Goal: Task Accomplishment & Management: Use online tool/utility

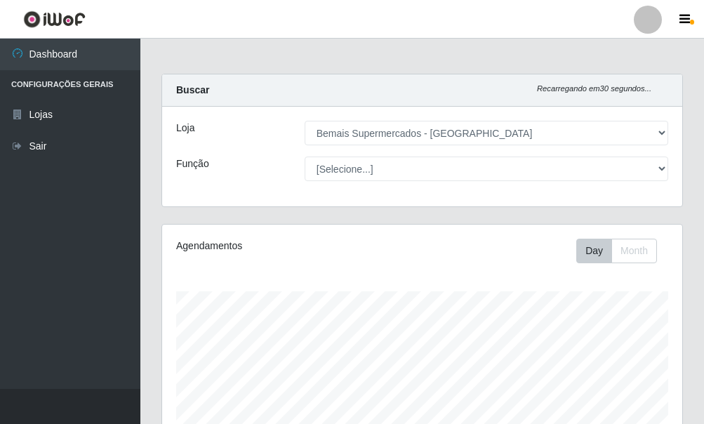
select select "249"
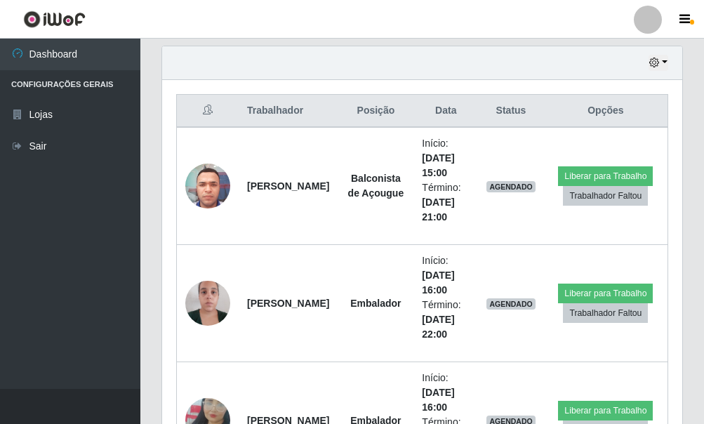
scroll to position [166, 0]
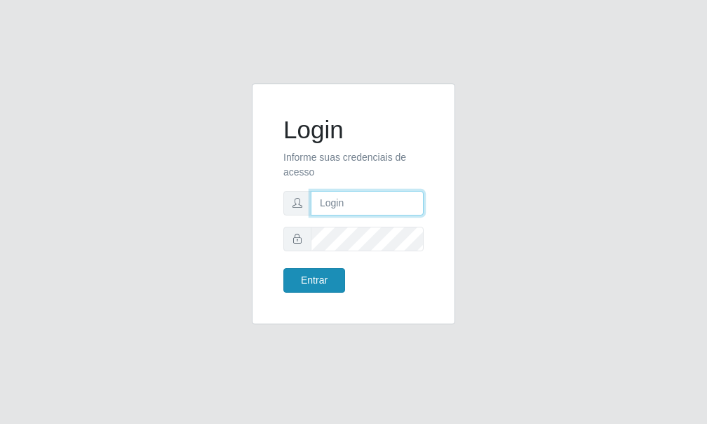
type input "[PERSON_NAME]"
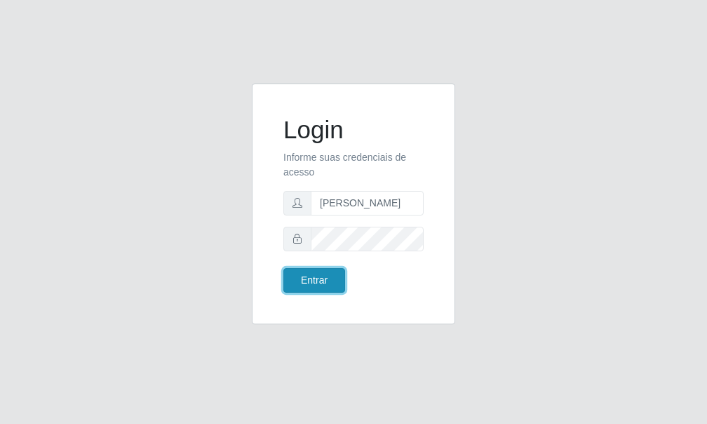
click at [313, 281] on button "Entrar" at bounding box center [314, 280] width 62 height 25
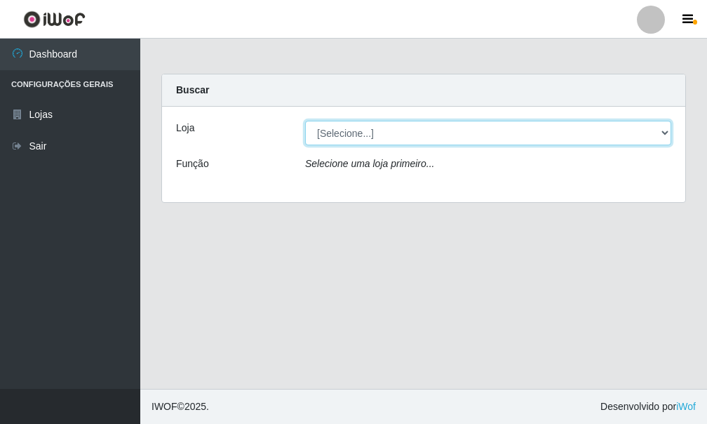
drag, startPoint x: 661, startPoint y: 129, endPoint x: 646, endPoint y: 126, distance: 15.8
click at [662, 129] on select "[Selecione...] Bemais Supermercados - [GEOGRAPHIC_DATA]" at bounding box center [488, 133] width 366 height 25
select select "249"
click at [305, 121] on select "[Selecione...] Bemais Supermercados - [GEOGRAPHIC_DATA]" at bounding box center [488, 133] width 366 height 25
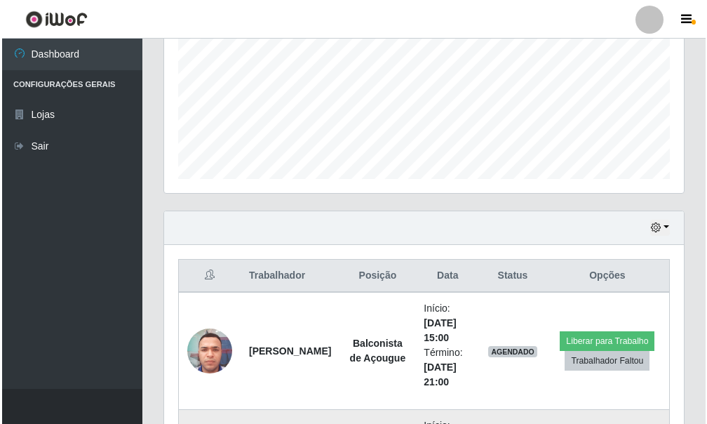
scroll to position [421, 0]
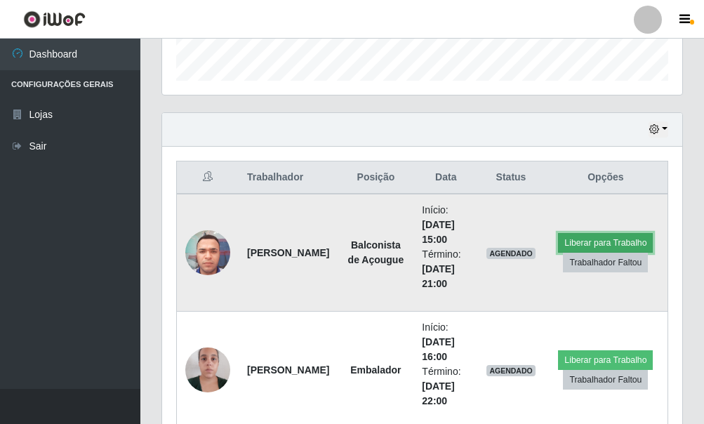
click at [617, 243] on button "Liberar para Trabalho" at bounding box center [605, 243] width 95 height 20
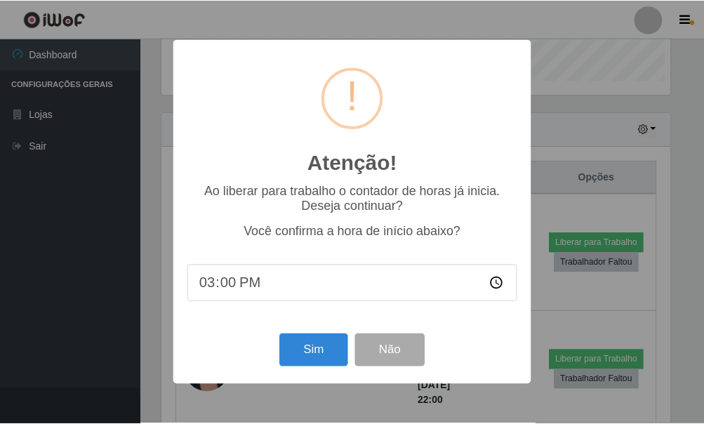
scroll to position [291, 512]
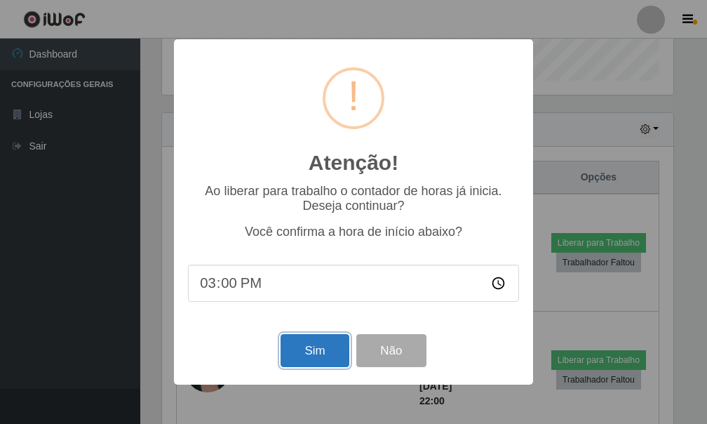
click at [302, 355] on button "Sim" at bounding box center [315, 350] width 68 height 33
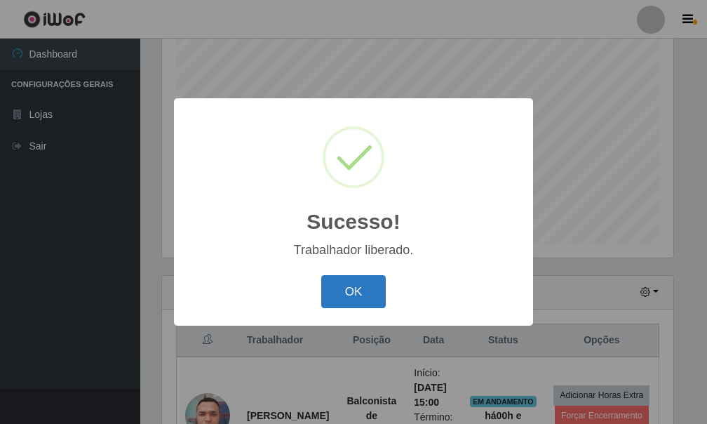
click at [347, 281] on button "OK" at bounding box center [353, 291] width 65 height 33
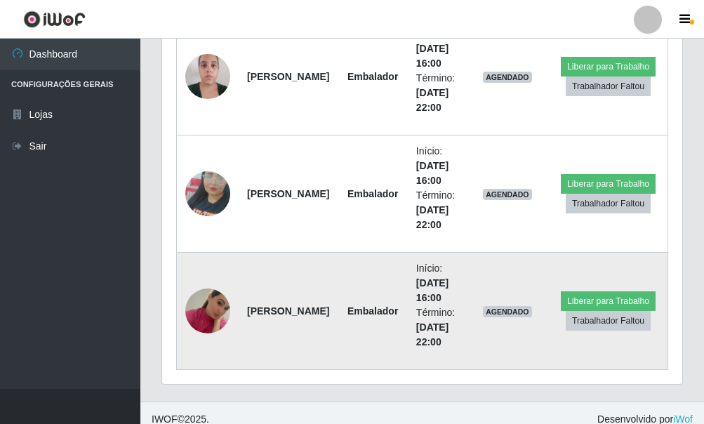
scroll to position [727, 0]
